Goal: Transaction & Acquisition: Purchase product/service

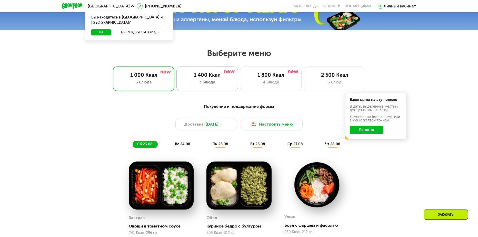
scroll to position [231, 0]
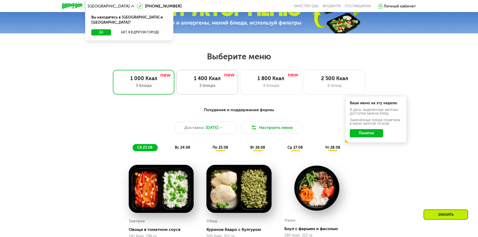
click at [214, 81] on div "1 400 Ккал" at bounding box center [207, 78] width 51 height 6
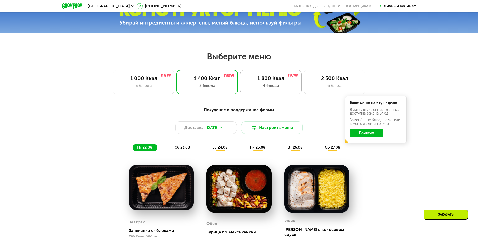
click at [267, 79] on div "1 800 Ккал" at bounding box center [271, 78] width 51 height 6
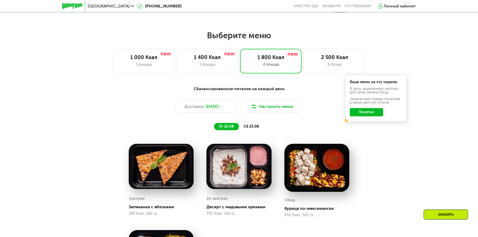
scroll to position [257, 0]
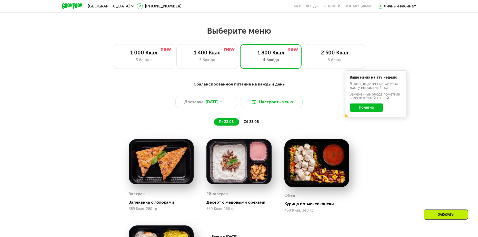
click at [358, 111] on button "Понятно" at bounding box center [366, 107] width 33 height 8
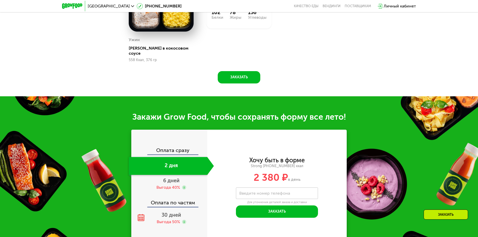
scroll to position [513, 0]
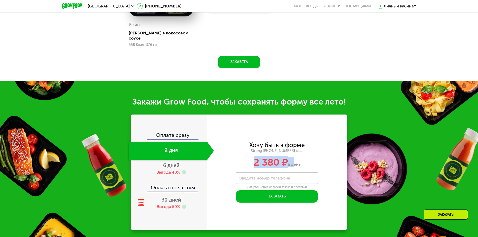
drag, startPoint x: 292, startPoint y: 160, endPoint x: 247, endPoint y: 156, distance: 45.3
click at [247, 157] on div "2 380 ₽ в день" at bounding box center [277, 162] width 140 height 10
click at [191, 162] on div "6 дней Выгода 40%" at bounding box center [171, 169] width 85 height 18
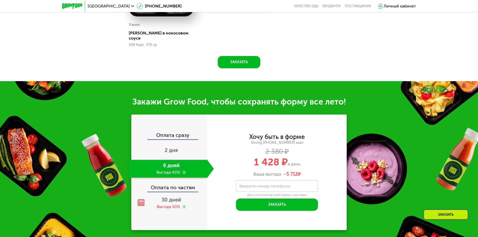
drag, startPoint x: 306, startPoint y: 169, endPoint x: 293, endPoint y: 169, distance: 12.8
click at [293, 171] on div "Ваша выгода — 5 712 ₽" at bounding box center [277, 174] width 140 height 6
click at [325, 166] on div "Хочу быть в форме Strong 1800 ~1800 ккал 2 380 ₽ 1 428 ₽ в день Ваша выгода — 5…" at bounding box center [277, 155] width 140 height 43
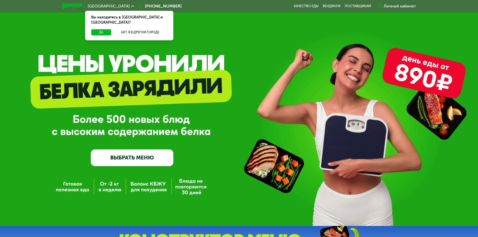
scroll to position [47, 0]
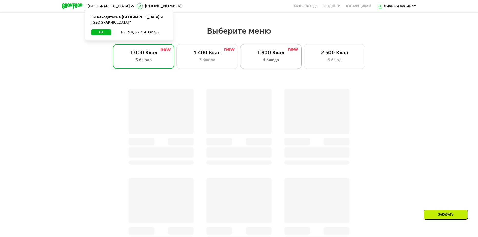
click at [282, 56] on div "1 800 Ккал" at bounding box center [271, 53] width 51 height 6
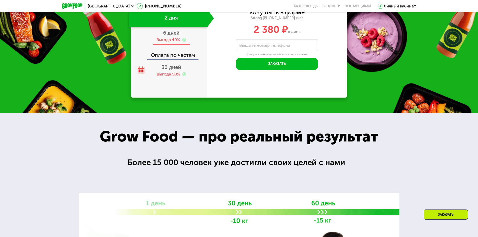
click at [178, 36] on span "6 дней" at bounding box center [171, 33] width 16 height 6
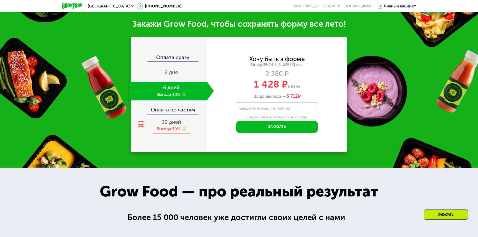
scroll to position [567, 0]
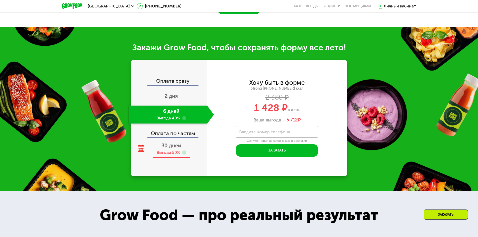
click at [173, 150] on div "Выгода 50%" at bounding box center [168, 153] width 23 height 6
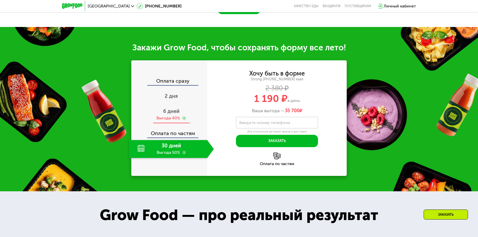
click at [175, 115] on div "Выгода 40%" at bounding box center [168, 118] width 24 height 6
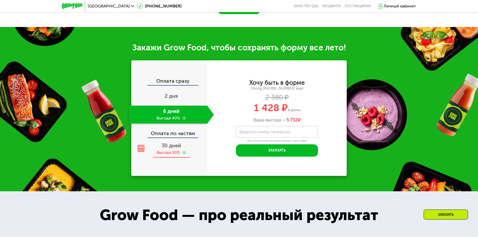
click at [184, 141] on div "30 дней Выгода 50%" at bounding box center [171, 149] width 85 height 18
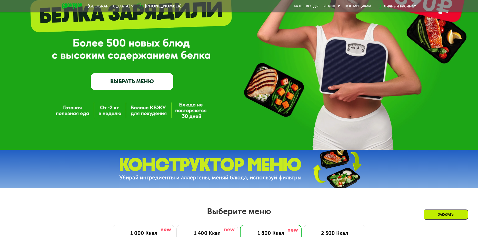
scroll to position [77, 0]
